Goal: Task Accomplishment & Management: Use online tool/utility

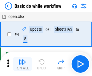
click at [22, 64] on img "button" at bounding box center [22, 61] width 7 height 7
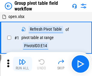
click at [22, 64] on img "button" at bounding box center [22, 61] width 7 height 7
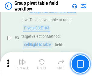
scroll to position [311, 0]
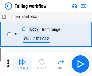
click at [22, 64] on img "button" at bounding box center [22, 61] width 7 height 7
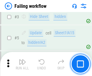
scroll to position [128, 0]
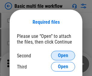
click at [63, 56] on span "Open" at bounding box center [63, 55] width 10 height 5
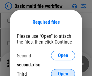
click at [63, 72] on span "Open" at bounding box center [63, 74] width 10 height 5
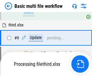
scroll to position [166, 0]
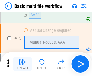
click at [22, 64] on img "button" at bounding box center [22, 61] width 7 height 7
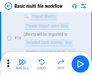
click at [22, 64] on img "button" at bounding box center [22, 61] width 7 height 7
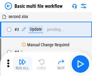
click at [22, 64] on img "button" at bounding box center [22, 61] width 7 height 7
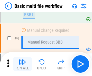
click at [22, 64] on img "button" at bounding box center [22, 61] width 7 height 7
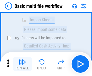
click at [22, 64] on img "button" at bounding box center [22, 61] width 7 height 7
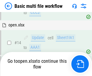
scroll to position [358, 0]
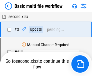
scroll to position [24, 0]
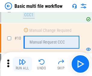
click at [22, 64] on img "button" at bounding box center [22, 61] width 7 height 7
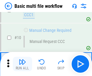
click at [22, 64] on img "button" at bounding box center [22, 61] width 7 height 7
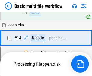
scroll to position [315, 0]
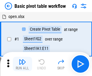
click at [22, 64] on img "button" at bounding box center [22, 61] width 7 height 7
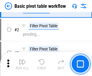
scroll to position [144, 0]
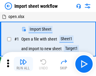
click at [22, 64] on img "button" at bounding box center [23, 61] width 7 height 7
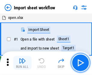
scroll to position [2, 0]
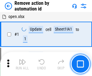
scroll to position [22, 0]
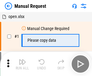
click at [22, 64] on img "button" at bounding box center [22, 61] width 7 height 7
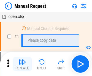
click at [22, 64] on img "button" at bounding box center [22, 61] width 7 height 7
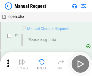
scroll to position [20, 0]
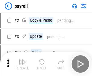
click at [22, 64] on img "button" at bounding box center [22, 61] width 7 height 7
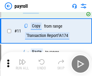
scroll to position [44, 0]
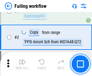
scroll to position [97, 0]
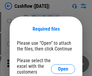
scroll to position [66, 0]
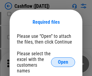
click at [63, 60] on span "Open" at bounding box center [63, 62] width 10 height 5
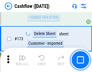
scroll to position [638, 0]
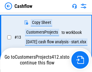
scroll to position [90, 0]
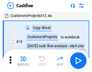
scroll to position [7, 0]
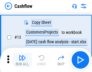
click at [22, 60] on img "button" at bounding box center [22, 57] width 7 height 7
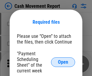
click at [63, 62] on span "Open" at bounding box center [63, 62] width 10 height 5
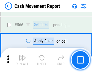
scroll to position [2760, 0]
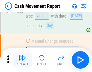
click at [22, 60] on img "button" at bounding box center [22, 57] width 7 height 7
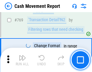
scroll to position [3347, 0]
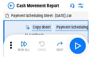
scroll to position [11, 0]
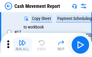
click at [22, 45] on img "button" at bounding box center [22, 42] width 7 height 7
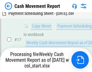
scroll to position [125, 0]
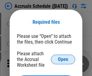
click at [63, 59] on span "Open" at bounding box center [63, 59] width 10 height 5
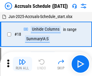
click at [22, 64] on img "button" at bounding box center [22, 61] width 7 height 7
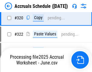
scroll to position [1120, 0]
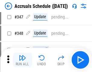
click at [22, 60] on img "button" at bounding box center [22, 57] width 7 height 7
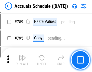
scroll to position [2530, 0]
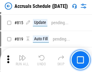
click at [22, 60] on img "button" at bounding box center [22, 57] width 7 height 7
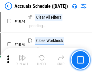
scroll to position [3581, 0]
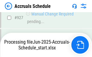
scroll to position [3158, 0]
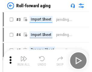
scroll to position [1, 0]
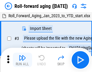
click at [22, 60] on img "button" at bounding box center [22, 57] width 7 height 7
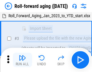
click at [22, 60] on img "button" at bounding box center [22, 57] width 7 height 7
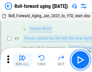
scroll to position [39, 0]
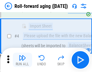
click at [22, 60] on img "button" at bounding box center [22, 57] width 7 height 7
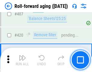
scroll to position [2089, 0]
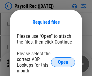
click at [63, 62] on span "Open" at bounding box center [63, 62] width 10 height 5
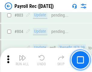
scroll to position [3826, 0]
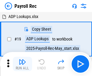
click at [22, 64] on img "button" at bounding box center [22, 61] width 7 height 7
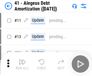
click at [22, 64] on img "button" at bounding box center [22, 61] width 7 height 7
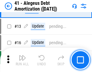
scroll to position [74, 0]
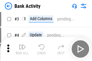
click at [22, 49] on img "button" at bounding box center [22, 46] width 7 height 7
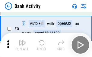
scroll to position [32, 0]
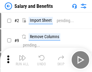
click at [22, 60] on img "button" at bounding box center [22, 57] width 7 height 7
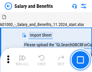
scroll to position [8, 0]
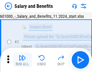
click at [22, 60] on img "button" at bounding box center [22, 57] width 7 height 7
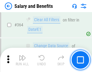
scroll to position [2836, 0]
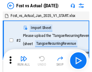
scroll to position [8, 0]
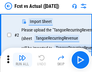
click at [22, 60] on img "button" at bounding box center [22, 57] width 7 height 7
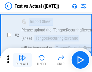
click at [22, 60] on img "button" at bounding box center [22, 57] width 7 height 7
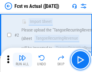
scroll to position [56, 0]
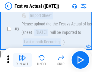
click at [22, 60] on img "button" at bounding box center [22, 57] width 7 height 7
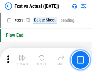
scroll to position [2883, 0]
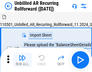
click at [22, 60] on img "button" at bounding box center [22, 57] width 7 height 7
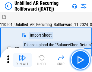
scroll to position [13, 0]
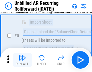
click at [22, 60] on img "button" at bounding box center [22, 57] width 7 height 7
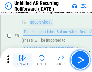
scroll to position [57, 0]
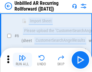
click at [22, 60] on img "button" at bounding box center [22, 57] width 7 height 7
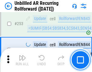
scroll to position [2046, 0]
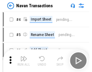
scroll to position [10, 0]
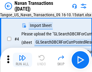
click at [22, 60] on img "button" at bounding box center [22, 57] width 7 height 7
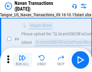
click at [22, 60] on img "button" at bounding box center [22, 57] width 7 height 7
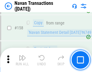
scroll to position [1953, 0]
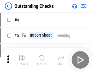
click at [22, 60] on img "button" at bounding box center [22, 57] width 7 height 7
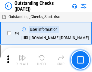
scroll to position [25, 0]
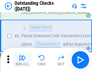
click at [22, 60] on img "button" at bounding box center [22, 57] width 7 height 7
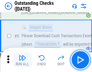
scroll to position [63, 0]
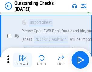
click at [22, 60] on img "button" at bounding box center [22, 57] width 7 height 7
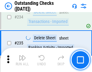
scroll to position [1829, 0]
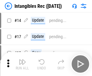
click at [22, 64] on img "button" at bounding box center [22, 61] width 7 height 7
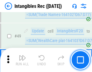
scroll to position [235, 0]
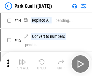
click at [22, 60] on img "button" at bounding box center [22, 61] width 7 height 7
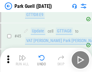
scroll to position [753, 0]
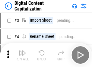
click at [22, 51] on img "button" at bounding box center [22, 52] width 7 height 7
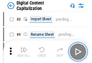
scroll to position [17, 0]
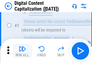
click at [22, 51] on img "button" at bounding box center [22, 48] width 7 height 7
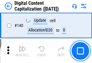
scroll to position [639, 0]
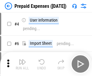
click at [22, 60] on img "button" at bounding box center [22, 61] width 7 height 7
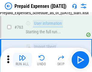
click at [22, 60] on img "button" at bounding box center [22, 57] width 7 height 7
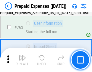
scroll to position [1705, 0]
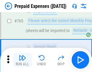
click at [22, 60] on img "button" at bounding box center [22, 57] width 7 height 7
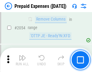
scroll to position [6296, 0]
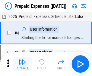
click at [22, 64] on img "button" at bounding box center [22, 61] width 7 height 7
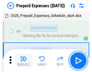
scroll to position [27, 0]
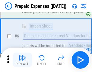
click at [22, 60] on img "button" at bounding box center [22, 57] width 7 height 7
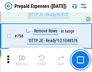
scroll to position [2146, 0]
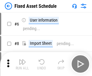
click at [22, 64] on img "button" at bounding box center [22, 61] width 7 height 7
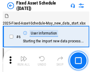
scroll to position [33, 0]
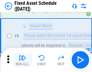
click at [22, 60] on img "button" at bounding box center [22, 57] width 7 height 7
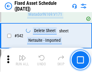
scroll to position [2147, 0]
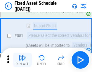
click at [22, 60] on img "button" at bounding box center [22, 57] width 7 height 7
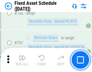
scroll to position [2936, 0]
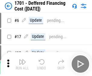
click at [22, 64] on img "button" at bounding box center [22, 61] width 7 height 7
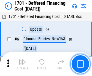
scroll to position [72, 0]
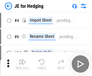
click at [22, 60] on img "button" at bounding box center [22, 61] width 7 height 7
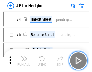
scroll to position [1, 0]
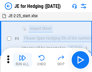
click at [22, 60] on img "button" at bounding box center [22, 57] width 7 height 7
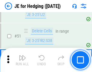
scroll to position [390, 0]
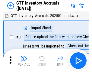
scroll to position [1, 0]
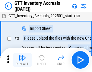
click at [22, 60] on img "button" at bounding box center [22, 57] width 7 height 7
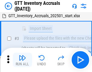
click at [22, 60] on img "button" at bounding box center [22, 57] width 7 height 7
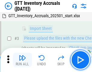
scroll to position [39, 0]
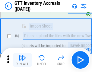
click at [22, 60] on img "button" at bounding box center [22, 57] width 7 height 7
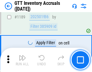
scroll to position [4918, 0]
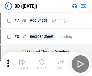
click at [22, 64] on img "button" at bounding box center [22, 61] width 7 height 7
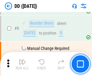
scroll to position [58, 0]
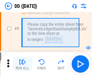
click at [22, 64] on img "button" at bounding box center [22, 61] width 7 height 7
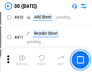
scroll to position [2695, 0]
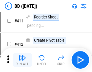
click at [22, 60] on img "button" at bounding box center [22, 57] width 7 height 7
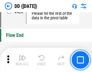
scroll to position [2883, 0]
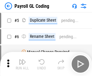
click at [22, 64] on img "button" at bounding box center [22, 61] width 7 height 7
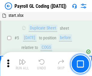
scroll to position [72, 0]
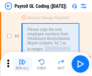
click at [22, 64] on img "button" at bounding box center [22, 61] width 7 height 7
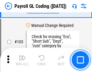
scroll to position [1413, 0]
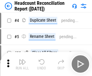
click at [22, 64] on img "button" at bounding box center [22, 61] width 7 height 7
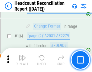
scroll to position [724, 0]
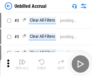
click at [22, 64] on img "button" at bounding box center [22, 61] width 7 height 7
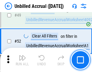
scroll to position [546, 0]
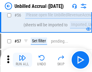
click at [22, 60] on img "button" at bounding box center [22, 57] width 7 height 7
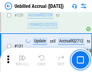
scroll to position [1794, 0]
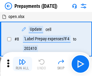
click at [22, 64] on img "button" at bounding box center [22, 61] width 7 height 7
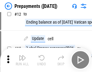
scroll to position [38, 0]
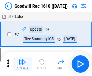
click at [22, 64] on img "button" at bounding box center [22, 61] width 7 height 7
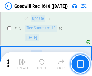
scroll to position [103, 0]
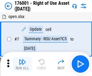
click at [22, 64] on img "button" at bounding box center [22, 61] width 7 height 7
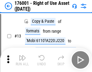
scroll to position [39, 0]
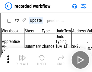
click at [22, 60] on img "button" at bounding box center [22, 57] width 7 height 7
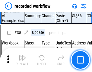
scroll to position [1883, 0]
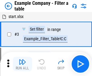
click at [22, 64] on img "button" at bounding box center [22, 61] width 7 height 7
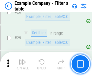
scroll to position [551, 0]
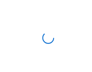
scroll to position [9, 0]
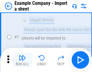
click at [22, 60] on img "button" at bounding box center [22, 57] width 7 height 7
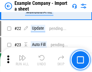
scroll to position [133, 0]
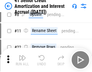
click at [22, 60] on img "button" at bounding box center [22, 57] width 7 height 7
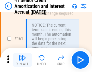
click at [22, 60] on img "button" at bounding box center [22, 57] width 7 height 7
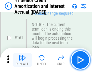
scroll to position [644, 0]
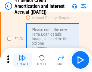
click at [22, 60] on img "button" at bounding box center [22, 57] width 7 height 7
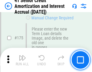
scroll to position [705, 0]
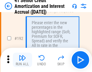
click at [22, 60] on img "button" at bounding box center [22, 57] width 7 height 7
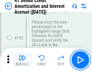
scroll to position [769, 0]
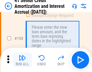
click at [22, 60] on img "button" at bounding box center [22, 57] width 7 height 7
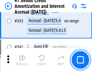
scroll to position [1539, 0]
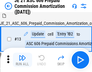
click at [22, 60] on img "button" at bounding box center [22, 57] width 7 height 7
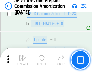
scroll to position [1125, 0]
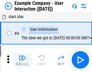
click at [22, 60] on img "button" at bounding box center [22, 57] width 7 height 7
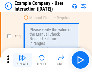
click at [22, 60] on img "button" at bounding box center [22, 57] width 7 height 7
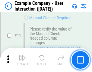
scroll to position [130, 0]
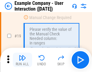
click at [22, 60] on img "button" at bounding box center [22, 57] width 7 height 7
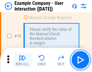
click at [22, 60] on img "button" at bounding box center [22, 57] width 7 height 7
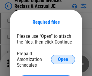
click at [63, 59] on span "Open" at bounding box center [63, 59] width 10 height 5
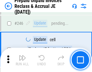
scroll to position [813, 0]
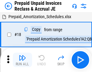
click at [22, 60] on img "button" at bounding box center [22, 57] width 7 height 7
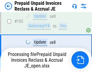
scroll to position [463, 0]
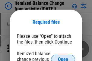
click at [63, 57] on span "Open" at bounding box center [63, 59] width 10 height 5
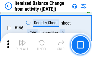
scroll to position [1159, 0]
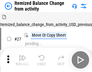
scroll to position [9, 0]
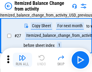
click at [22, 60] on img "button" at bounding box center [22, 57] width 7 height 7
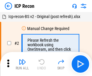
scroll to position [3, 0]
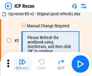
click at [22, 64] on img "button" at bounding box center [22, 61] width 7 height 7
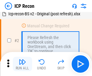
click at [22, 64] on img "button" at bounding box center [22, 61] width 7 height 7
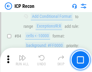
scroll to position [590, 0]
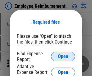
click at [63, 57] on span "Open" at bounding box center [63, 56] width 10 height 5
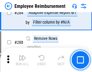
scroll to position [1637, 0]
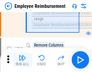
click at [22, 60] on img "button" at bounding box center [22, 57] width 7 height 7
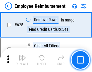
scroll to position [3606, 0]
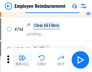
click at [22, 60] on img "button" at bounding box center [22, 57] width 7 height 7
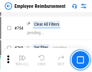
scroll to position [4225, 0]
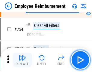
click at [22, 60] on img "button" at bounding box center [22, 57] width 7 height 7
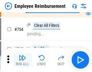
click at [22, 60] on img "button" at bounding box center [22, 57] width 7 height 7
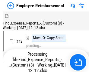
scroll to position [20, 0]
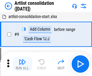
click at [22, 64] on img "button" at bounding box center [22, 61] width 7 height 7
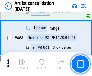
scroll to position [2637, 0]
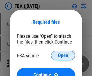
click at [63, 56] on span "Open" at bounding box center [63, 55] width 10 height 5
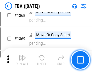
scroll to position [6468, 0]
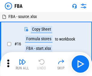
scroll to position [6, 0]
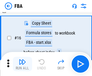
click at [22, 64] on img "button" at bounding box center [22, 61] width 7 height 7
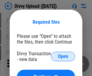
click at [63, 57] on span "Open" at bounding box center [63, 56] width 10 height 5
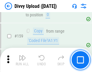
scroll to position [624, 0]
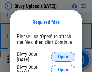
click at [63, 57] on span "Open" at bounding box center [63, 56] width 10 height 5
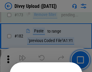
scroll to position [676, 0]
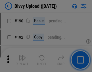
scroll to position [760, 0]
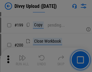
scroll to position [876, 0]
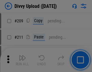
scroll to position [1023, 0]
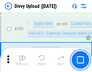
scroll to position [4120, 0]
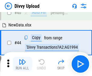
click at [22, 64] on img "button" at bounding box center [22, 61] width 7 height 7
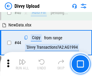
scroll to position [66, 0]
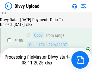
scroll to position [709, 0]
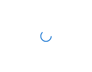
scroll to position [624, 0]
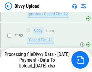
scroll to position [812, 0]
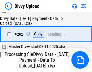
scroll to position [975, 0]
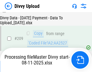
scroll to position [1107, 0]
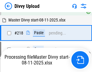
scroll to position [1271, 0]
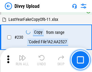
scroll to position [1495, 0]
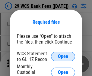
click at [63, 57] on span "Open" at bounding box center [63, 56] width 10 height 5
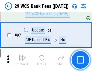
scroll to position [587, 0]
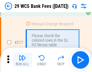
click at [22, 60] on img "button" at bounding box center [22, 57] width 7 height 7
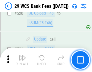
scroll to position [3108, 0]
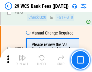
click at [22, 60] on img "button" at bounding box center [22, 57] width 7 height 7
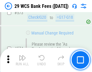
scroll to position [3335, 0]
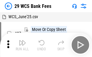
scroll to position [11, 0]
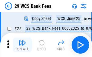
click at [22, 45] on img "button" at bounding box center [22, 42] width 7 height 7
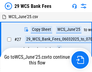
scroll to position [3, 0]
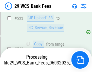
scroll to position [3293, 0]
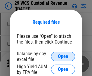
click at [63, 57] on span "Open" at bounding box center [63, 56] width 10 height 5
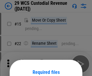
scroll to position [50, 0]
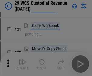
scroll to position [129, 0]
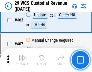
scroll to position [2790, 0]
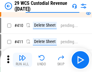
click at [22, 60] on img "button" at bounding box center [22, 57] width 7 height 7
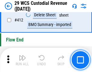
scroll to position [2876, 0]
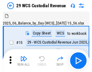
scroll to position [14, 0]
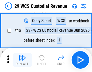
click at [22, 60] on img "button" at bounding box center [22, 57] width 7 height 7
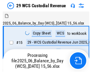
scroll to position [14, 0]
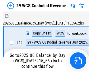
scroll to position [11, 0]
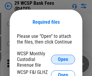
click at [63, 59] on span "Open" at bounding box center [63, 59] width 10 height 5
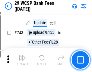
scroll to position [3035, 0]
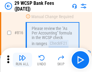
click at [22, 60] on img "button" at bounding box center [22, 57] width 7 height 7
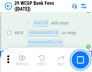
scroll to position [3821, 0]
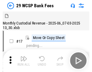
scroll to position [14, 0]
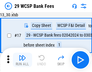
click at [22, 60] on img "button" at bounding box center [22, 57] width 7 height 7
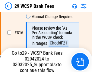
scroll to position [3673, 0]
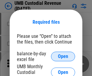
click at [63, 57] on span "Open" at bounding box center [63, 56] width 10 height 5
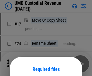
scroll to position [47, 0]
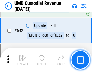
scroll to position [3119, 0]
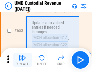
click at [22, 60] on img "button" at bounding box center [22, 57] width 7 height 7
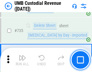
scroll to position [3683, 0]
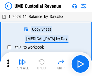
scroll to position [5, 0]
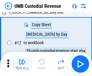
click at [22, 64] on img "button" at bounding box center [22, 61] width 7 height 7
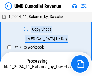
scroll to position [5, 0]
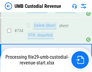
scroll to position [3643, 0]
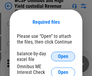
click at [63, 57] on span "Open" at bounding box center [63, 56] width 10 height 5
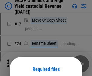
scroll to position [47, 0]
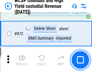
scroll to position [5097, 0]
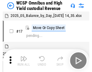
scroll to position [3, 0]
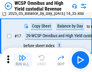
click at [22, 60] on img "button" at bounding box center [22, 57] width 7 height 7
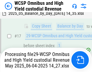
scroll to position [125, 0]
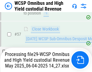
scroll to position [440, 0]
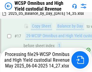
scroll to position [125, 0]
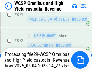
scroll to position [5083, 0]
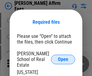
click at [63, 57] on span "Open" at bounding box center [63, 59] width 10 height 5
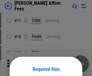
scroll to position [47, 0]
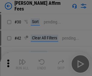
scroll to position [123, 0]
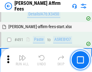
scroll to position [1638, 0]
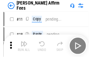
scroll to position [6, 0]
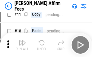
click at [22, 45] on img "button" at bounding box center [22, 42] width 7 height 7
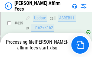
scroll to position [1580, 0]
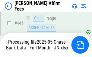
scroll to position [1580, 0]
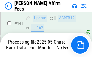
scroll to position [1580, 0]
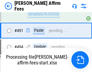
scroll to position [1607, 0]
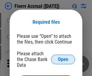
click at [63, 57] on span "Open" at bounding box center [63, 59] width 10 height 5
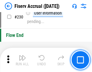
scroll to position [1908, 0]
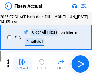
click at [22, 64] on img "button" at bounding box center [22, 61] width 7 height 7
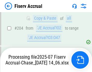
scroll to position [1742, 0]
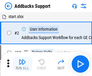
click at [22, 60] on img "button" at bounding box center [22, 61] width 7 height 7
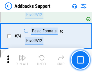
scroll to position [438, 0]
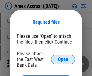
click at [63, 59] on span "Open" at bounding box center [63, 59] width 10 height 5
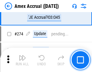
scroll to position [1493, 0]
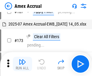
click at [22, 64] on img "button" at bounding box center [22, 61] width 7 height 7
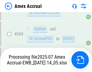
scroll to position [1642, 0]
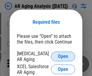
click at [63, 56] on span "Open" at bounding box center [63, 56] width 10 height 5
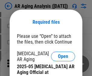
scroll to position [181, 0]
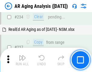
scroll to position [934, 0]
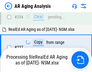
scroll to position [952, 0]
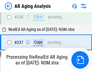
scroll to position [927, 0]
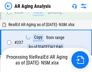
scroll to position [927, 0]
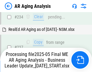
scroll to position [927, 0]
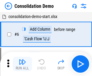
click at [22, 64] on img "button" at bounding box center [22, 61] width 7 height 7
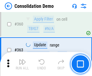
scroll to position [2019, 0]
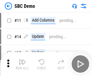
click at [22, 64] on img "button" at bounding box center [22, 61] width 7 height 7
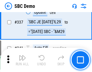
scroll to position [1584, 0]
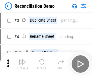
click at [22, 64] on img "button" at bounding box center [22, 61] width 7 height 7
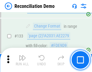
scroll to position [715, 0]
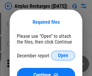
click at [63, 56] on span "Open" at bounding box center [63, 55] width 10 height 5
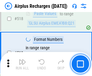
scroll to position [2592, 0]
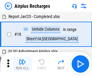
click at [22, 64] on img "button" at bounding box center [22, 61] width 7 height 7
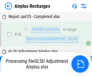
scroll to position [27, 0]
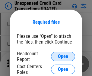
click at [63, 57] on span "Open" at bounding box center [63, 56] width 10 height 5
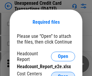
click at [63, 74] on span "Open" at bounding box center [63, 76] width 10 height 5
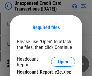
scroll to position [5, 0]
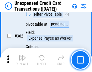
scroll to position [1549, 0]
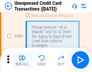
click at [22, 60] on img "button" at bounding box center [22, 57] width 7 height 7
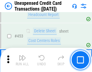
scroll to position [2054, 0]
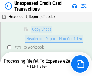
scroll to position [98, 0]
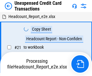
scroll to position [7, 0]
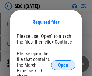
click at [63, 65] on span "Open" at bounding box center [63, 65] width 10 height 5
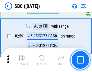
scroll to position [1177, 0]
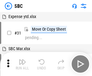
scroll to position [6, 0]
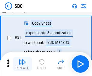
click at [22, 64] on img "button" at bounding box center [22, 61] width 7 height 7
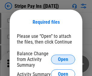
click at [63, 59] on span "Open" at bounding box center [63, 59] width 10 height 5
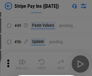
scroll to position [109, 0]
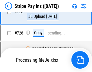
scroll to position [3171, 0]
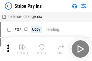
click at [22, 49] on img "button" at bounding box center [22, 46] width 7 height 7
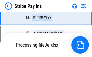
scroll to position [3158, 0]
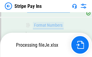
scroll to position [3158, 0]
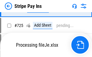
scroll to position [3158, 0]
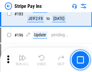
scroll to position [815, 0]
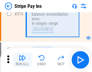
click at [22, 60] on img "button" at bounding box center [22, 57] width 7 height 7
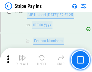
scroll to position [3151, 0]
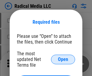
click at [63, 59] on span "Open" at bounding box center [63, 59] width 10 height 5
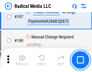
scroll to position [1393, 0]
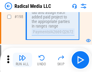
click at [22, 60] on img "button" at bounding box center [22, 57] width 7 height 7
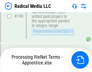
scroll to position [1510, 0]
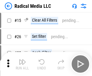
scroll to position [34, 0]
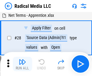
click at [22, 64] on img "button" at bounding box center [22, 61] width 7 height 7
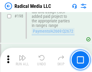
scroll to position [1510, 0]
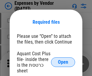
click at [63, 62] on span "Open" at bounding box center [63, 62] width 10 height 5
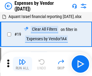
click at [22, 64] on img "button" at bounding box center [22, 61] width 7 height 7
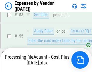
scroll to position [444, 0]
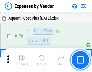
scroll to position [470, 0]
